Goal: Task Accomplishment & Management: Complete application form

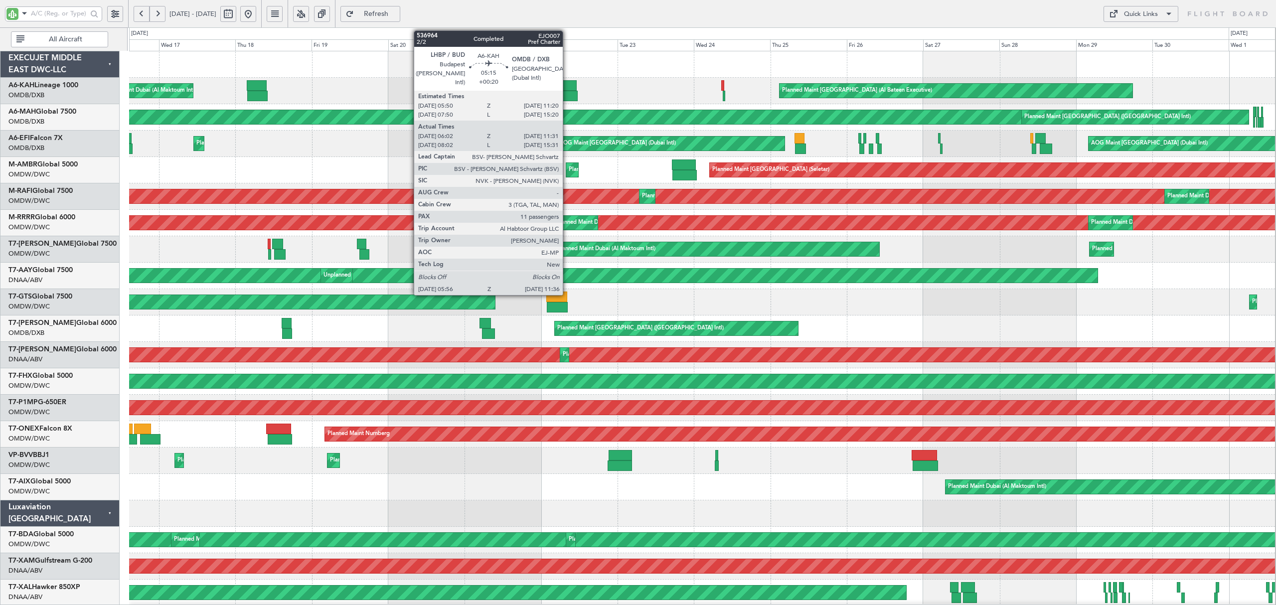
click at [567, 96] on div at bounding box center [568, 96] width 18 height 10
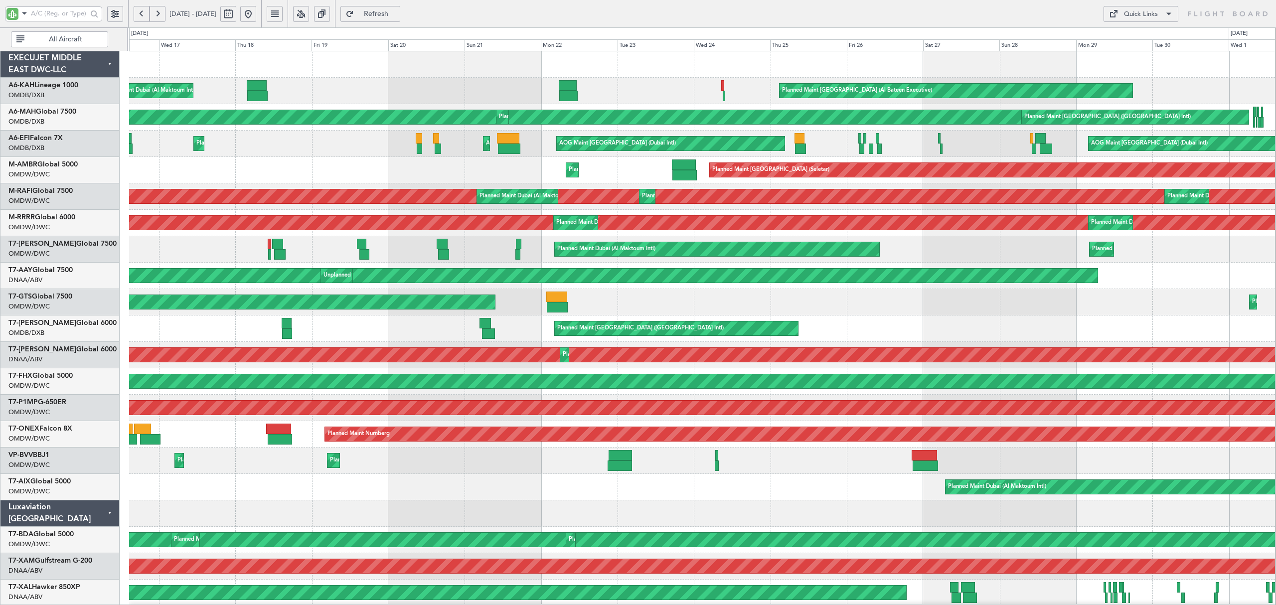
click at [256, 18] on button at bounding box center [248, 14] width 16 height 16
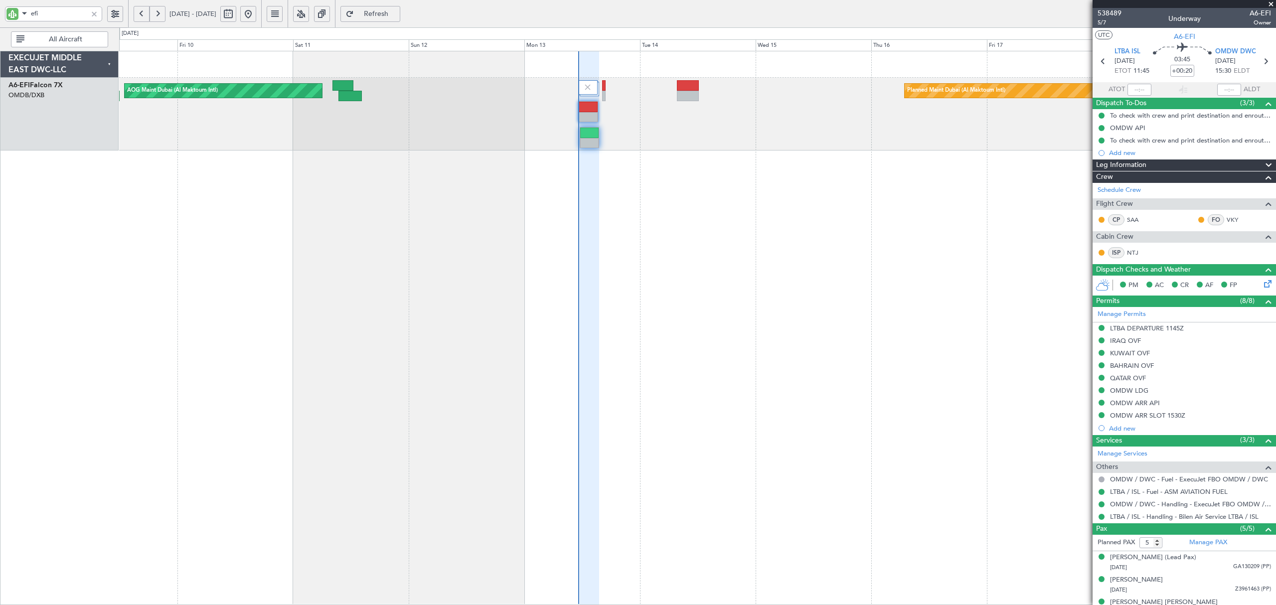
click at [98, 14] on div at bounding box center [94, 13] width 11 height 11
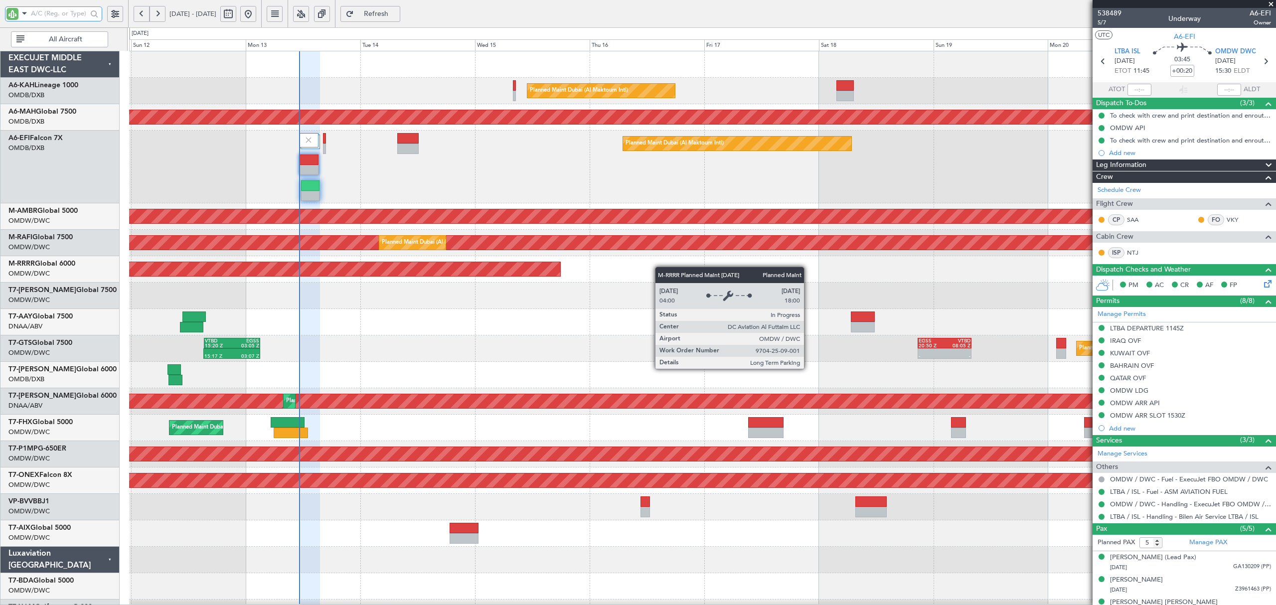
click at [397, 274] on div "Planned Maint Dubai (Al Maktoum Intl) Unplanned Maint Dubai (Dubai Intl) Planne…" at bounding box center [702, 563] width 1146 height 1024
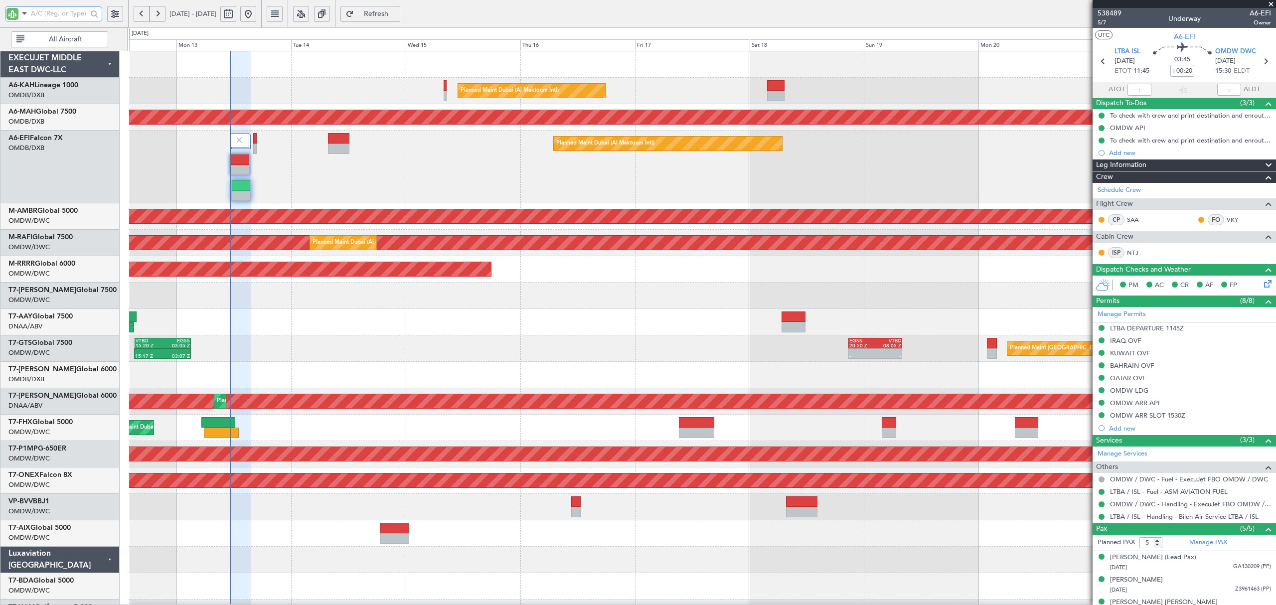
click at [388, 336] on div "Planned Maint Dubai (Al Maktoum Intl) Unplanned Maint Dubai (Dubai Intl) Planne…" at bounding box center [702, 563] width 1146 height 1024
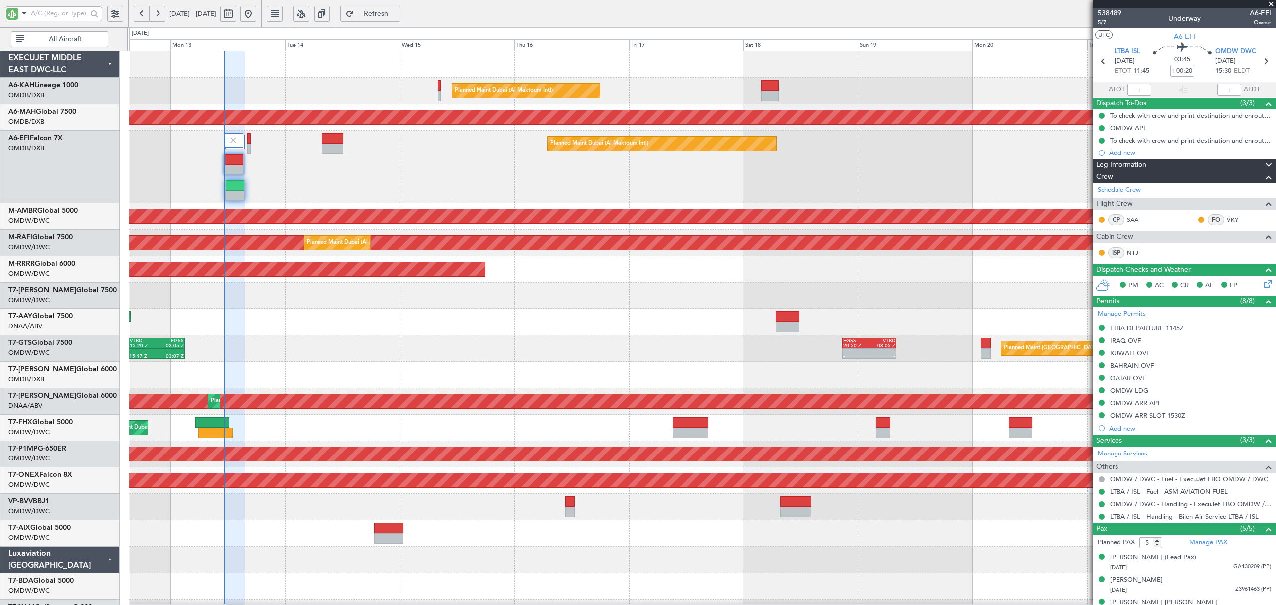
type input "Rohit Roy (ROY)"
type input "7547"
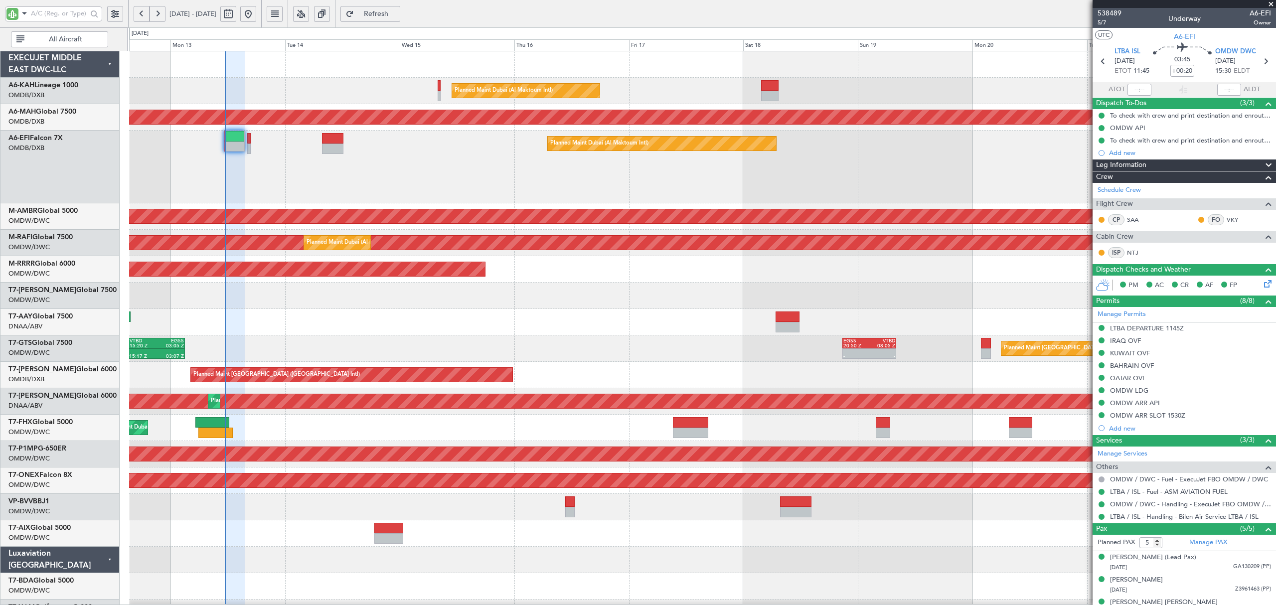
type input "Rohit Roy (ROY)"
type input "7547"
type input "Rohit Roy (ROY)"
type input "7547"
type input "Rohit Roy (ROY)"
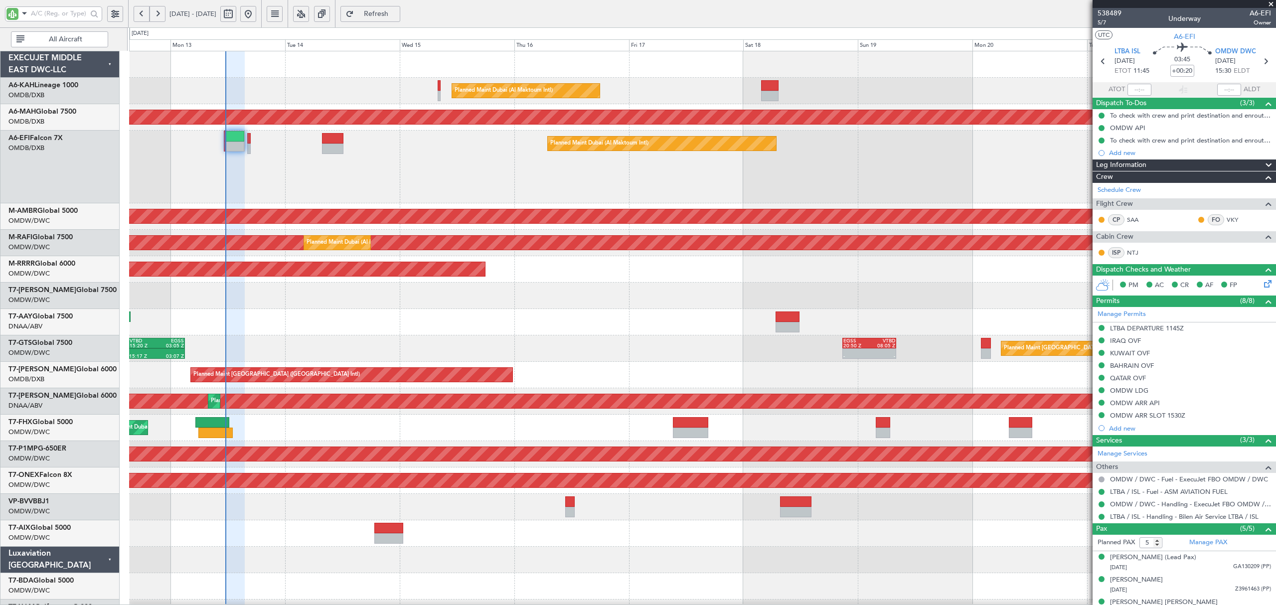
type input "7547"
